Goal: Transaction & Acquisition: Purchase product/service

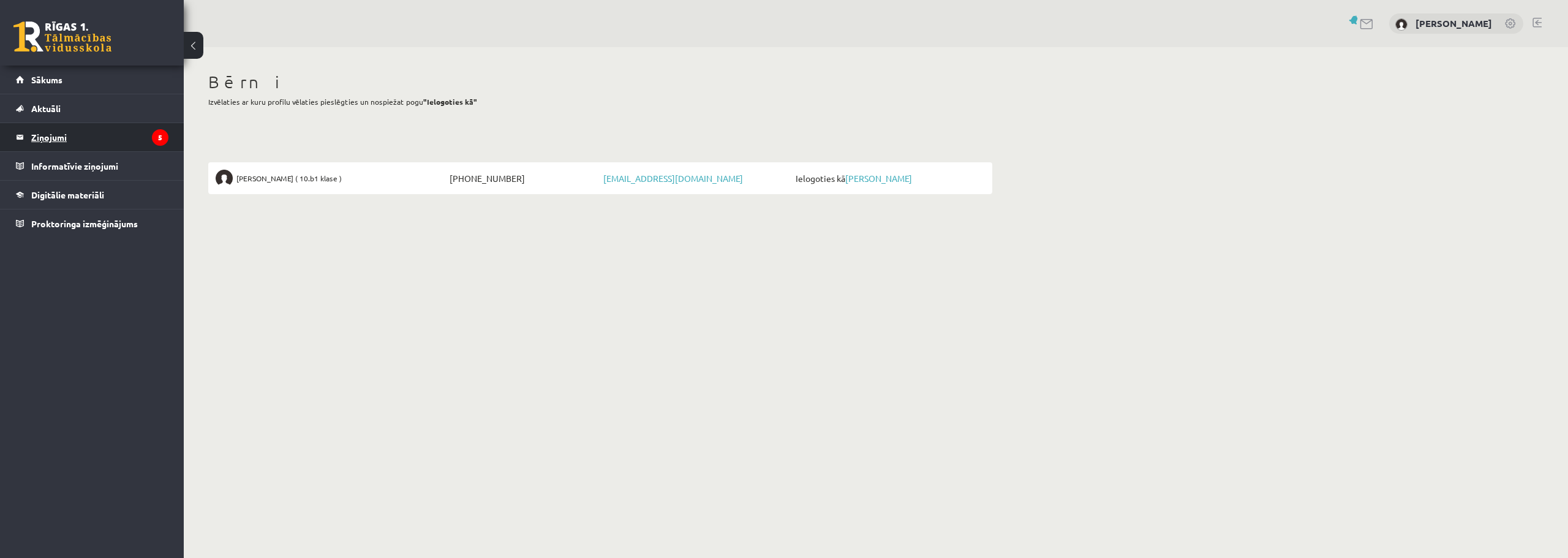
click at [72, 137] on legend "Ziņojumi 5" at bounding box center [99, 138] width 137 height 28
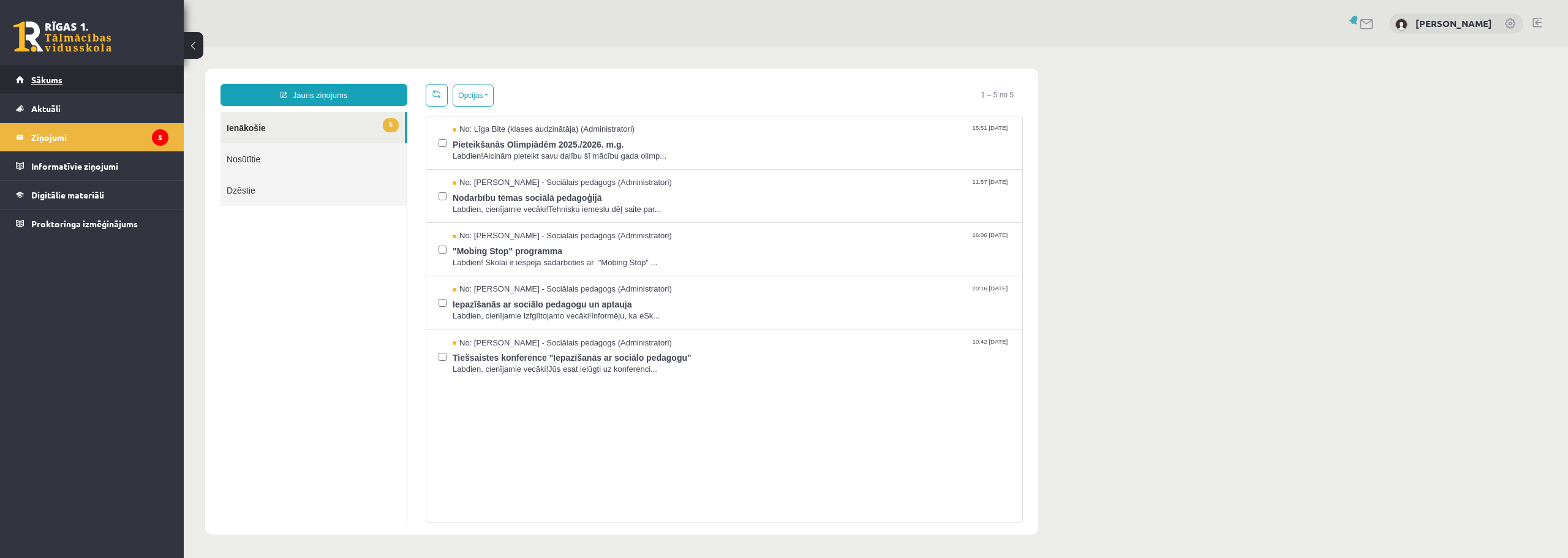
click at [55, 77] on span "Sākums" at bounding box center [46, 79] width 31 height 11
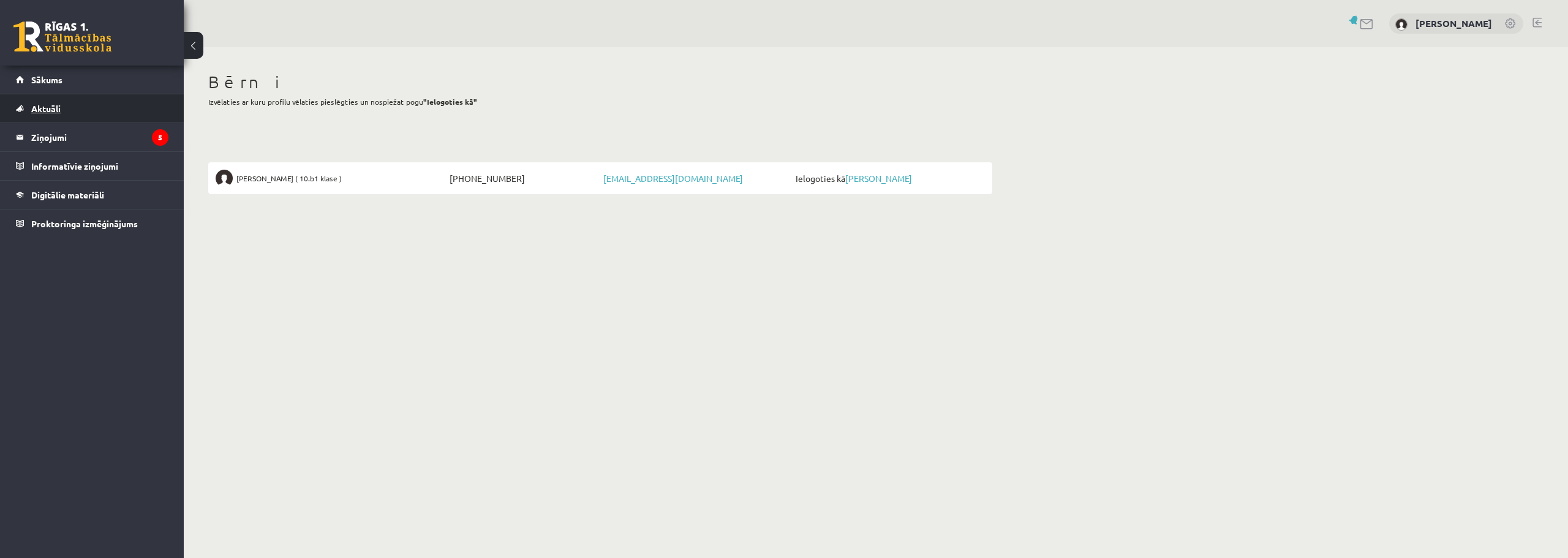
click at [60, 116] on link "Aktuāli" at bounding box center [92, 108] width 153 height 28
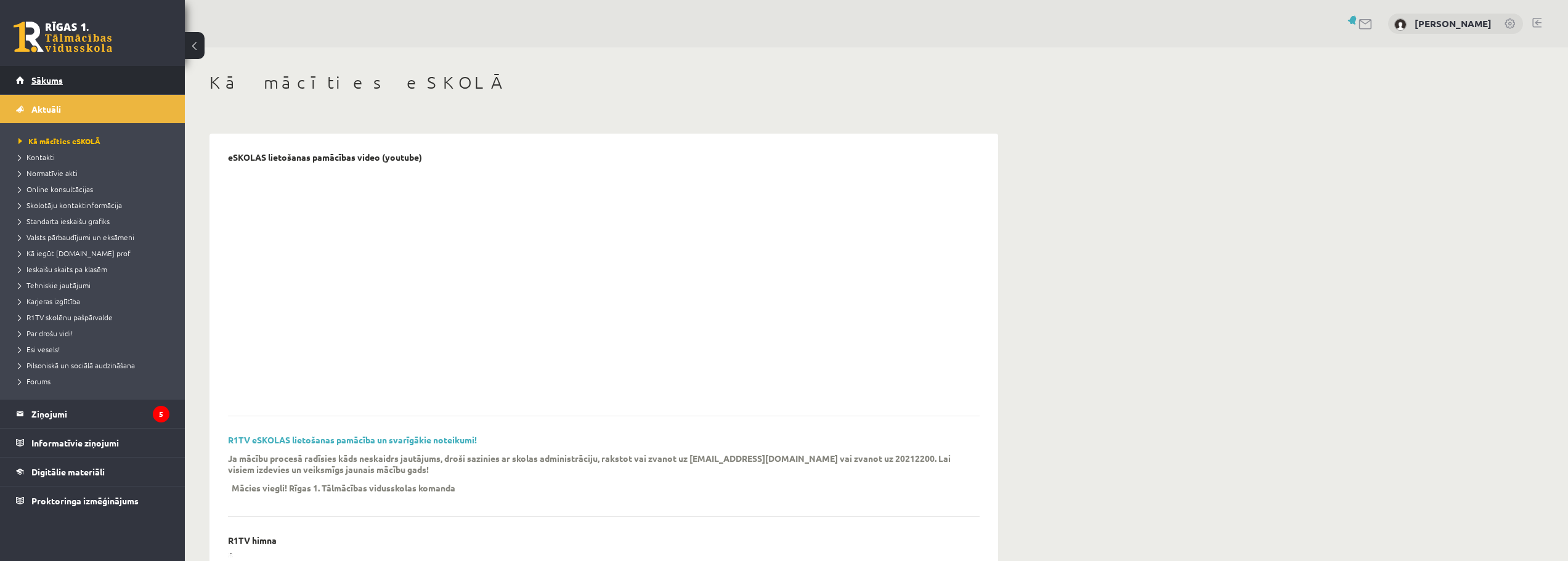
click at [57, 78] on span "Sākums" at bounding box center [46, 80] width 31 height 11
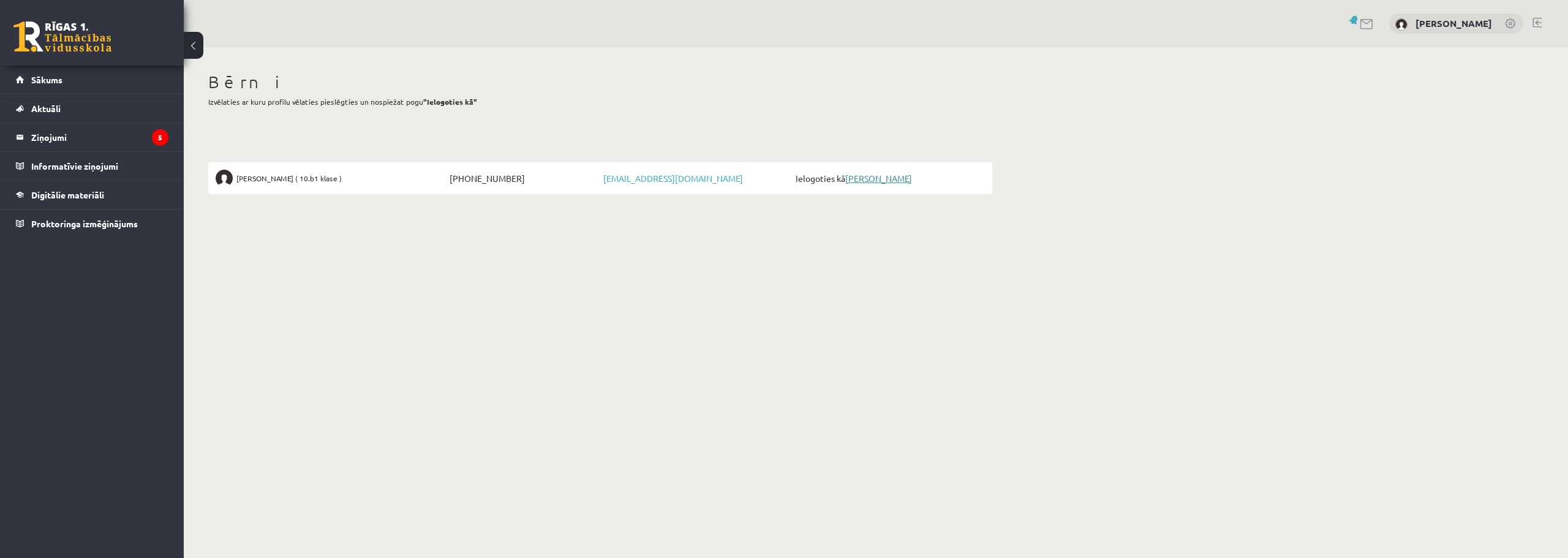
click at [892, 180] on link "[PERSON_NAME]" at bounding box center [878, 178] width 67 height 11
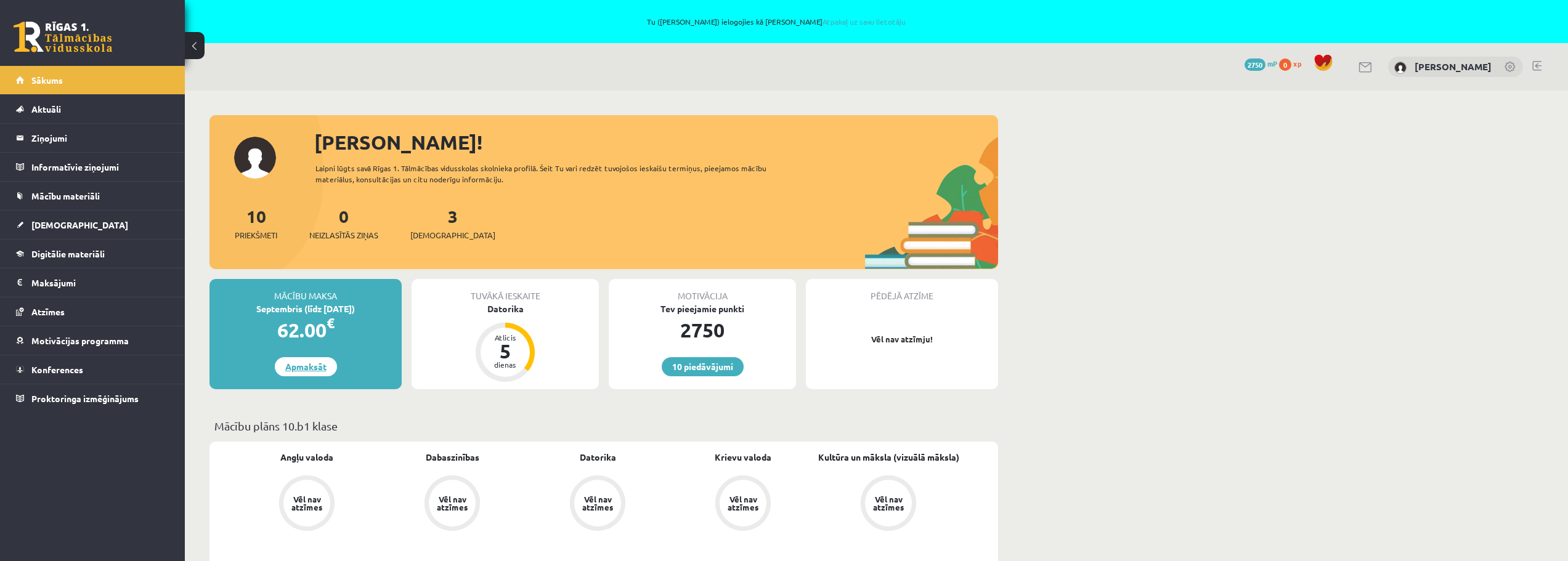
click at [306, 366] on link "Apmaksāt" at bounding box center [306, 366] width 63 height 19
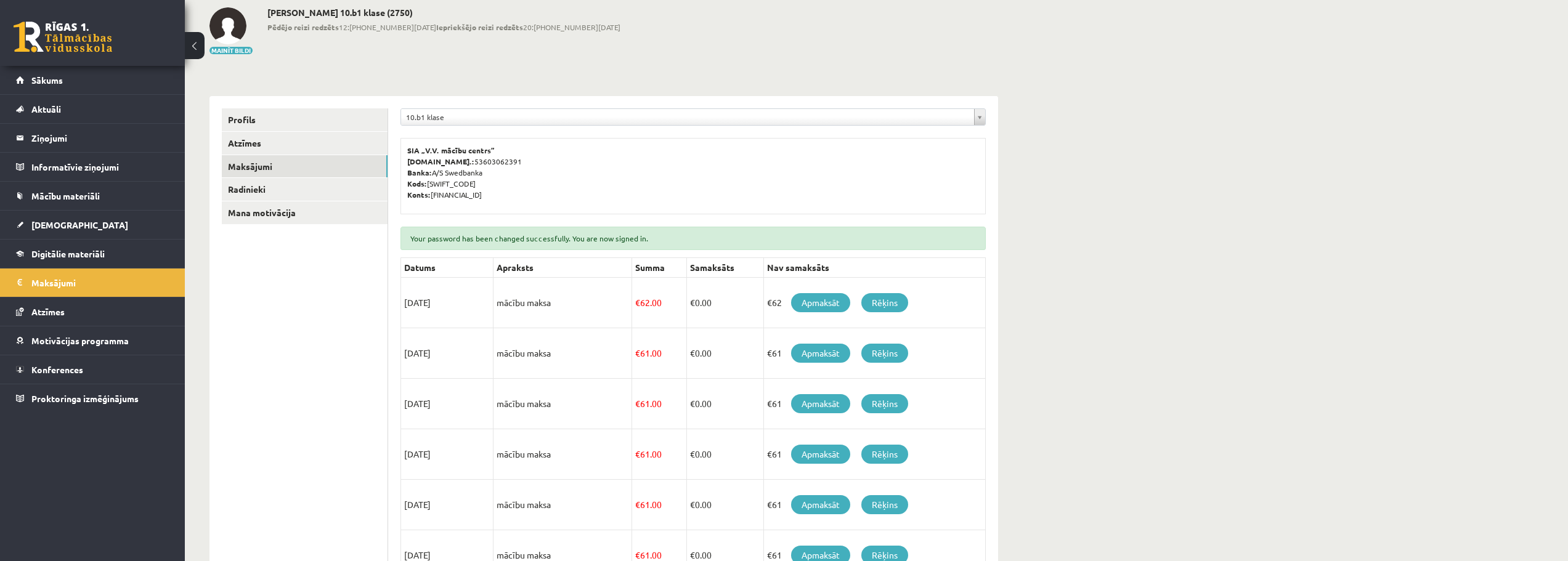
scroll to position [185, 0]
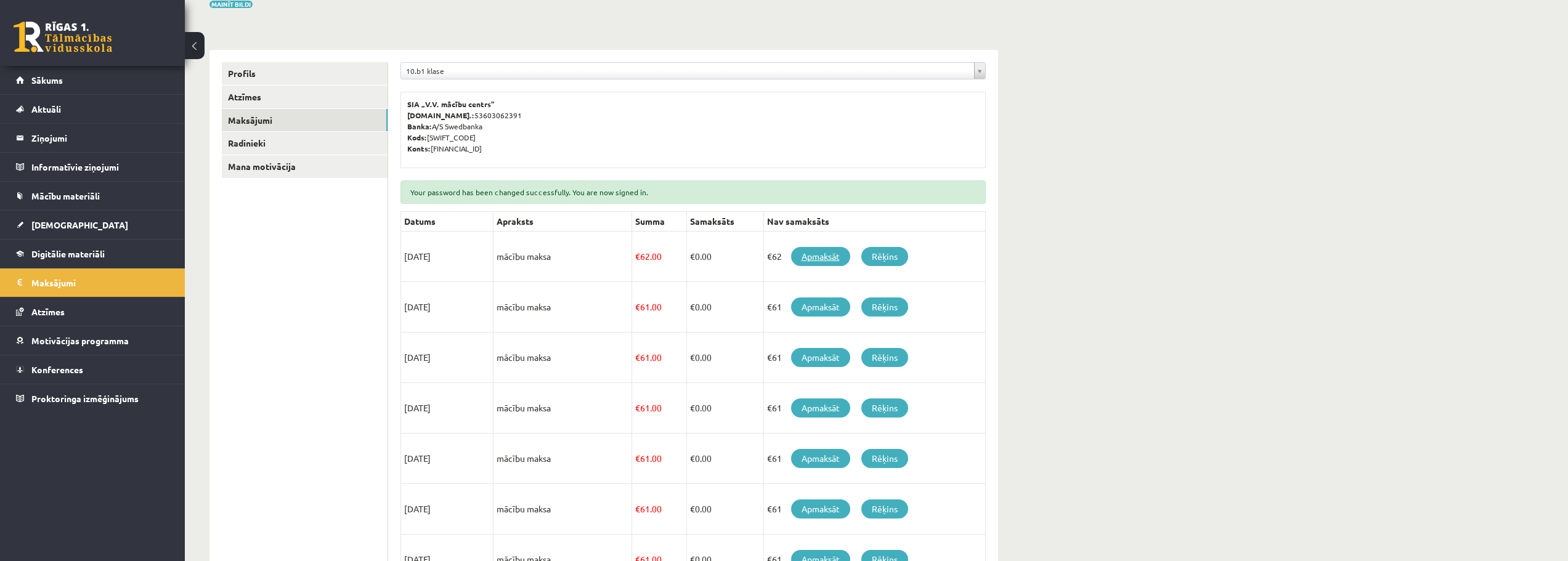
click at [818, 255] on link "Apmaksāt" at bounding box center [820, 255] width 59 height 19
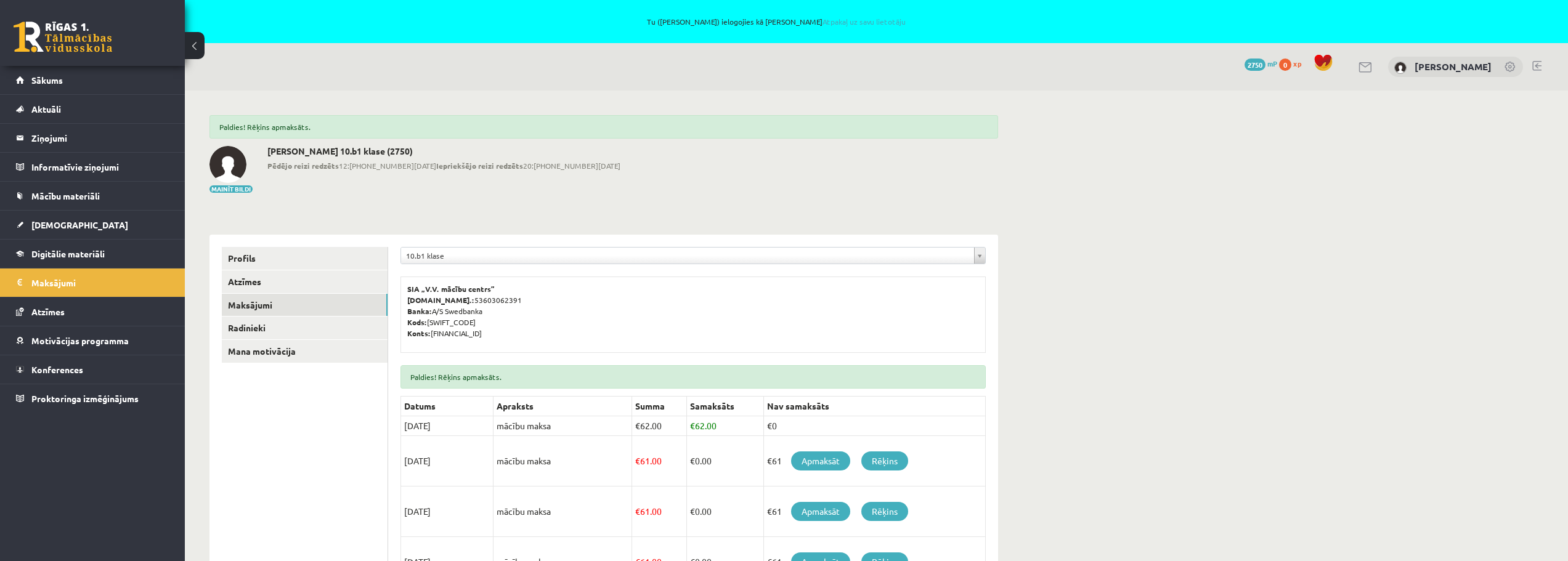
scroll to position [62, 0]
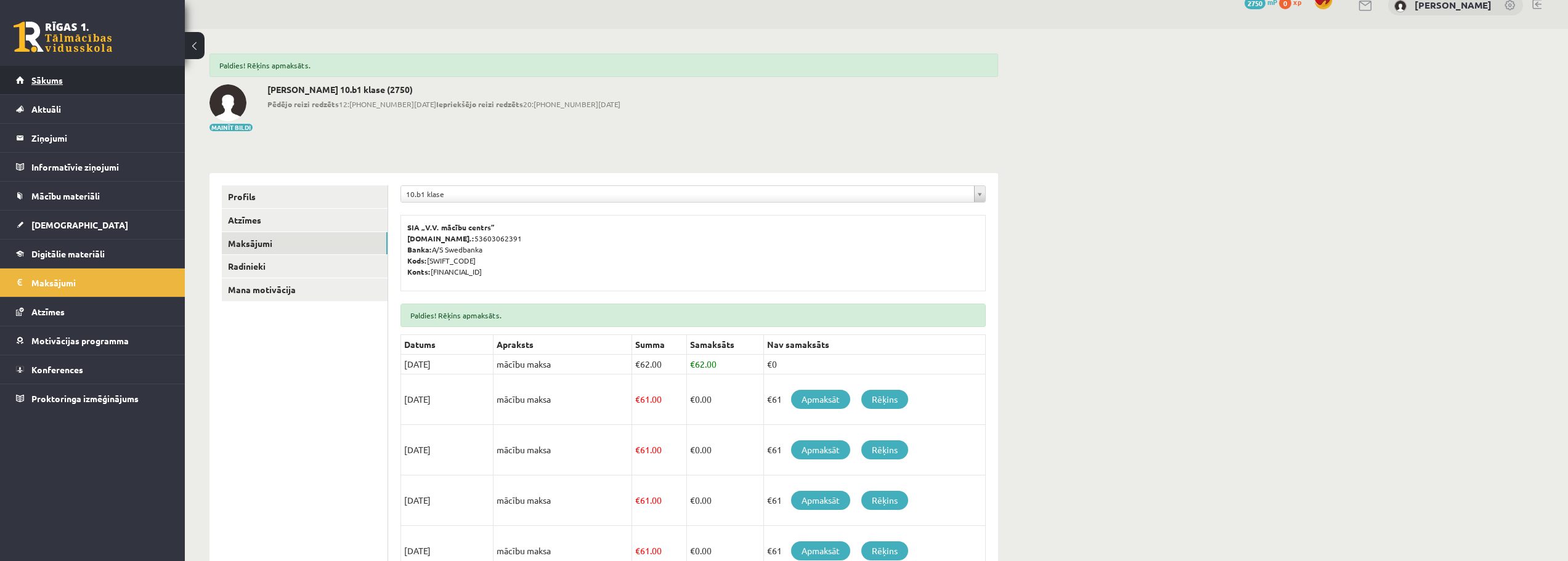
click at [54, 74] on link "Sākums" at bounding box center [93, 80] width 154 height 29
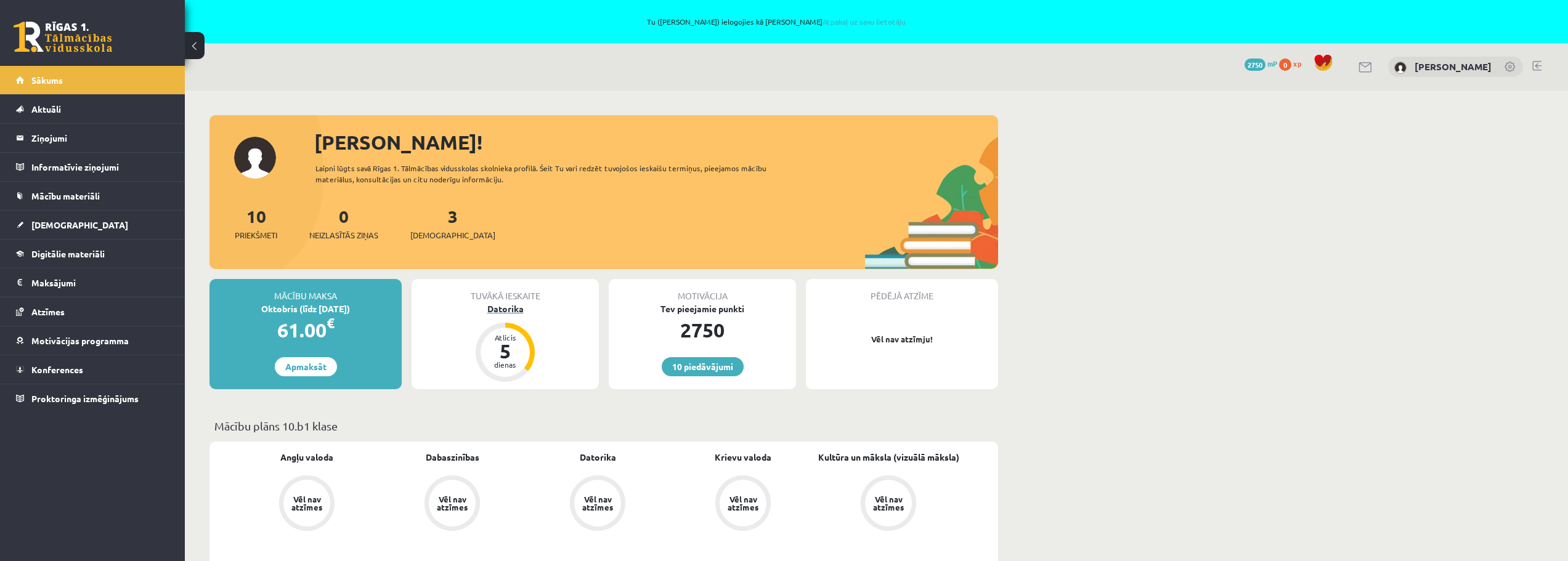
click at [500, 344] on div "5" at bounding box center [505, 351] width 37 height 20
